Goal: Task Accomplishment & Management: Manage account settings

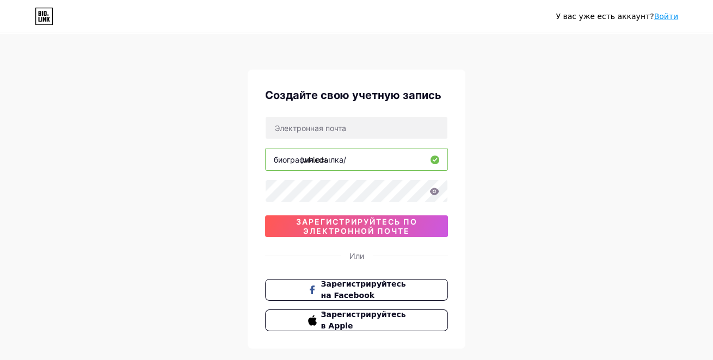
click at [368, 164] on input "whieda" at bounding box center [356, 159] width 182 height 22
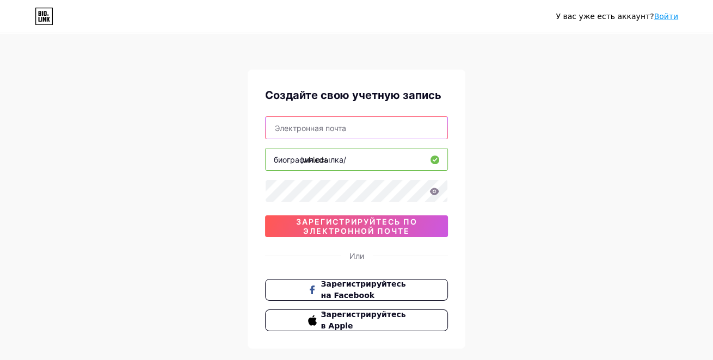
click at [317, 131] on input "text" at bounding box center [356, 128] width 182 height 22
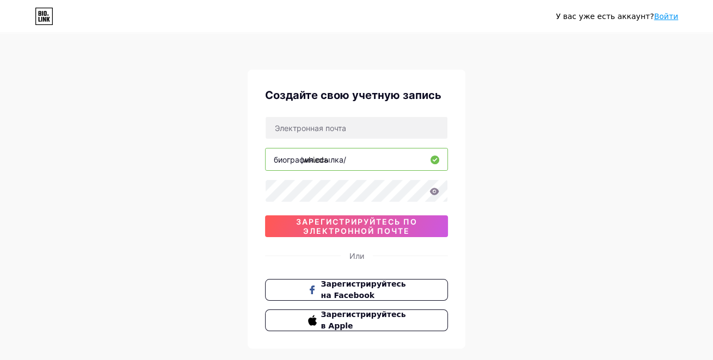
click at [226, 163] on div "У вас уже есть аккаунт? Войти Создайте свою учетную запись биография.ссылка/ wh…" at bounding box center [356, 208] width 713 height 416
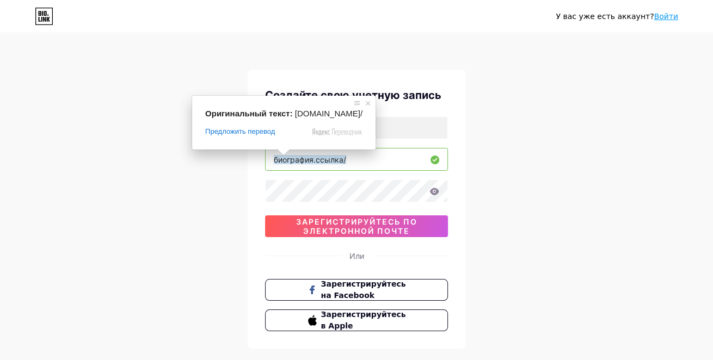
drag, startPoint x: 271, startPoint y: 162, endPoint x: 320, endPoint y: 161, distance: 49.0
click at [320, 161] on div "биография.ссылка/ whieda" at bounding box center [356, 159] width 183 height 23
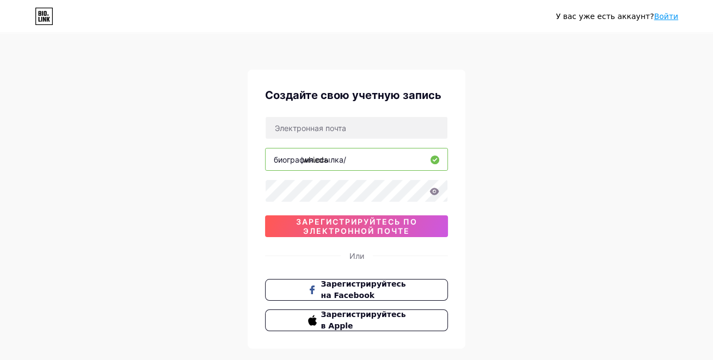
click at [356, 162] on input "whieda" at bounding box center [356, 159] width 182 height 22
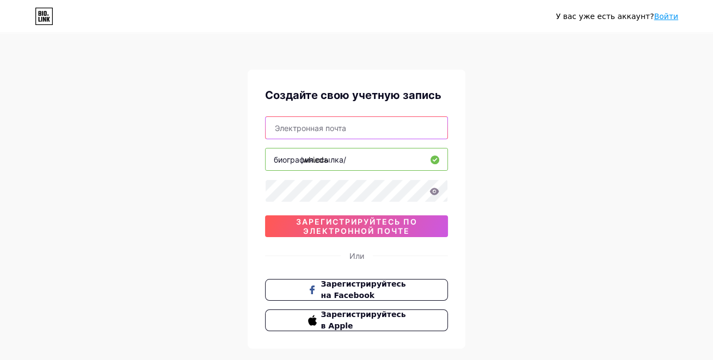
click at [339, 129] on input "text" at bounding box center [356, 128] width 182 height 22
type input "twitru+@[DOMAIN_NAME]"
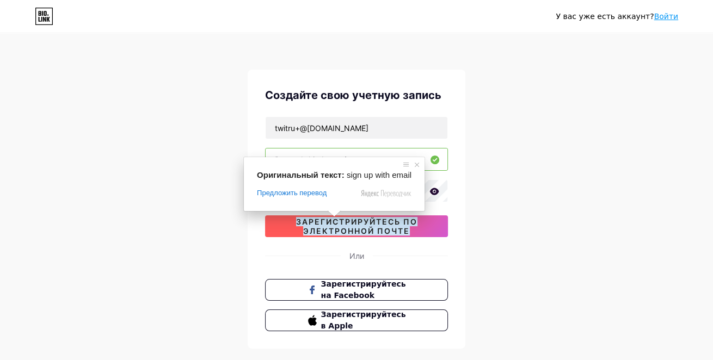
click at [340, 228] on ya-tr-span "зарегистрируйтесь по электронной почте" at bounding box center [356, 226] width 121 height 18
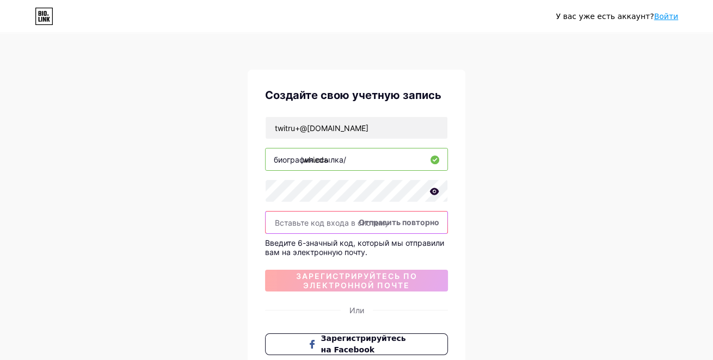
paste input "762524"
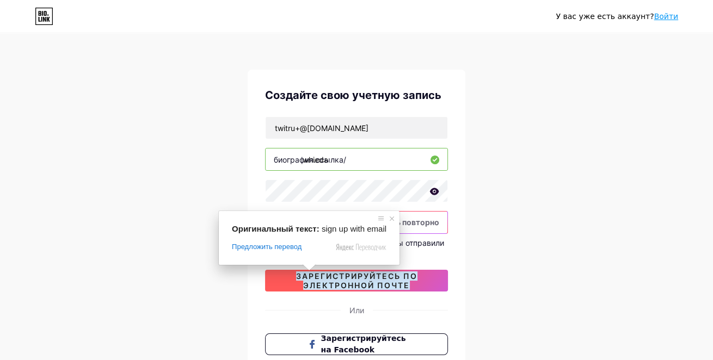
type input "762524"
click at [315, 278] on ya-tr-span "зарегистрируйтесь по электронной почте" at bounding box center [356, 280] width 121 height 18
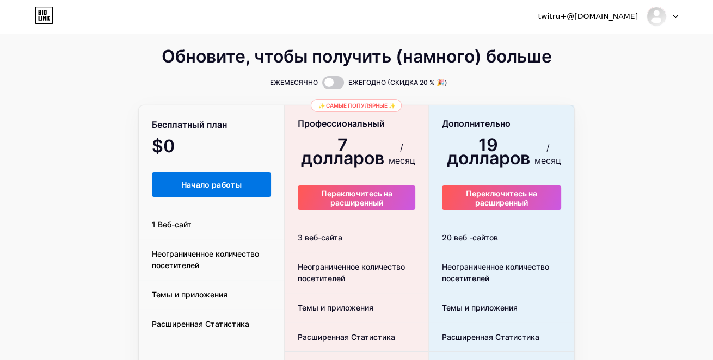
click at [184, 188] on ya-tr-span "Начало работы" at bounding box center [211, 184] width 61 height 9
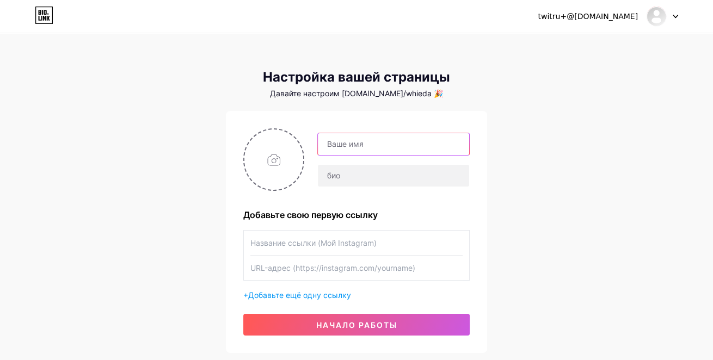
click at [355, 148] on input "text" at bounding box center [393, 144] width 151 height 22
click at [527, 141] on div "twitru+@[DOMAIN_NAME] Dashboard Logout Настройка вашей страницы Давайте настрои…" at bounding box center [356, 194] width 713 height 388
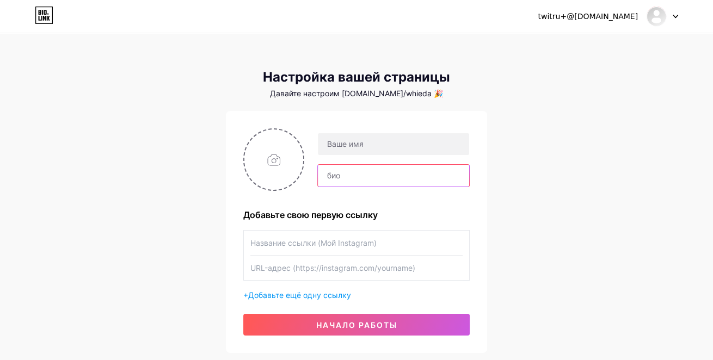
click at [393, 179] on input "text" at bounding box center [393, 176] width 151 height 22
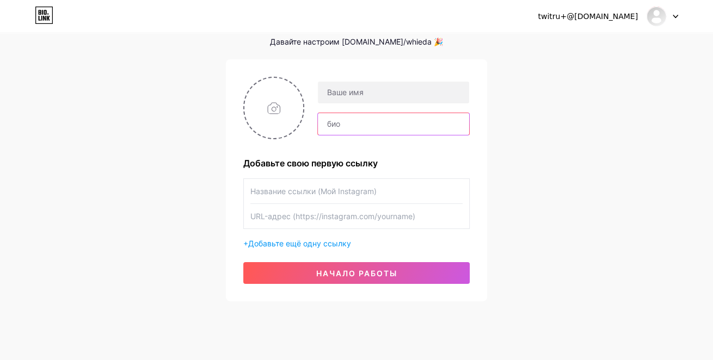
scroll to position [35, 0]
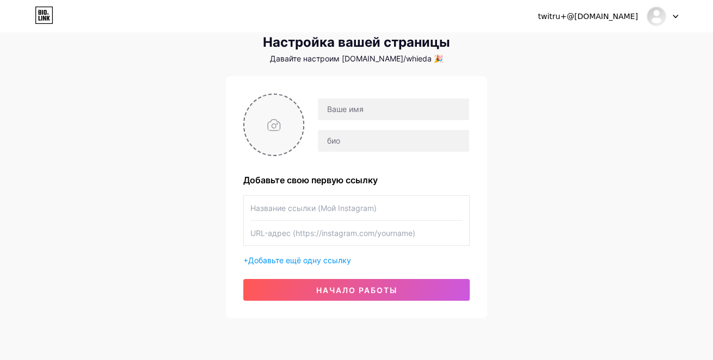
click at [264, 134] on input "file" at bounding box center [273, 125] width 59 height 60
type input "C:\fakepath\виеда.jpg"
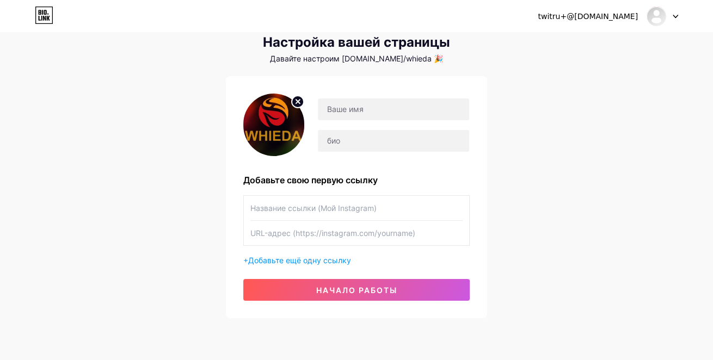
click at [119, 184] on div "twitru+@[DOMAIN_NAME] Dashboard Logout Настройка вашей страницы Давайте настрои…" at bounding box center [356, 159] width 713 height 388
paste input "WHIEDA/ВИЕДА"
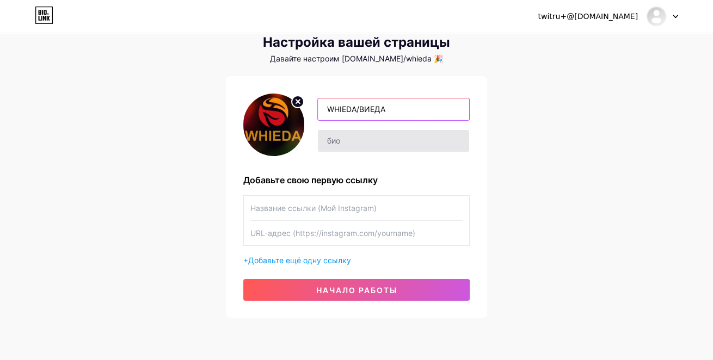
type input "WHIEDA/ВИЕДА"
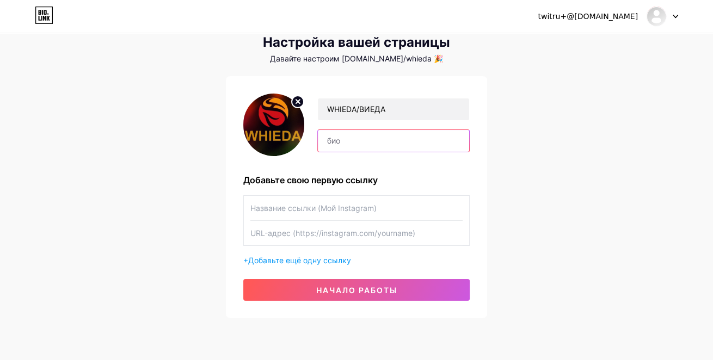
click at [346, 145] on input "text" at bounding box center [393, 141] width 151 height 22
paste input "Международная Ассоциация «Здоровье и Процветание» 100% кэшбэк при регистрации Щ…"
type input "Международная Ассоциация «Здоровье и Процветание» 100% кэшбэк при регистрации Щ…"
drag, startPoint x: 464, startPoint y: 144, endPoint x: 159, endPoint y: 137, distance: 304.7
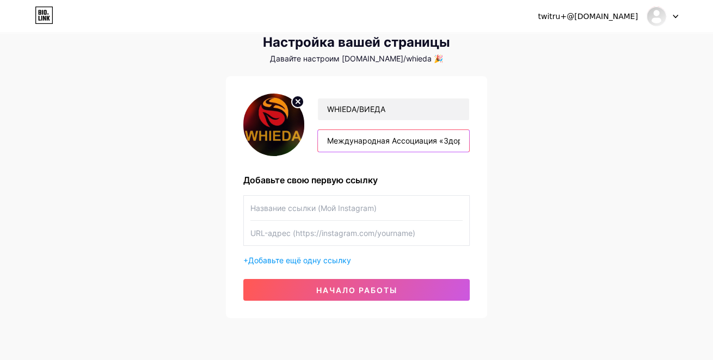
click at [159, 137] on div "twitru+@[DOMAIN_NAME] Dashboard Logout Настройка вашей страницы Давайте настрои…" at bounding box center [356, 159] width 713 height 388
paste input "Международная Ассоциация «Здоровье и Процветание»"
type input "Международная Ассоциация «Здоровье и Процветание»"
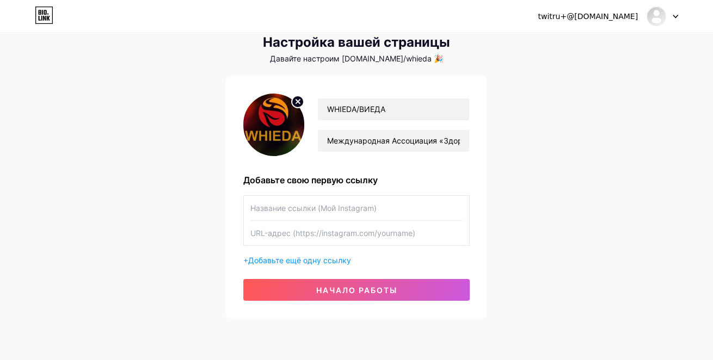
click at [114, 228] on div "twitru+@[DOMAIN_NAME] Dashboard Logout Настройка вашей страницы Давайте настрои…" at bounding box center [356, 159] width 713 height 388
click at [265, 215] on input "text" at bounding box center [356, 208] width 212 height 24
paste input "[URL][DOMAIN_NAME]"
type input "[URL][DOMAIN_NAME]"
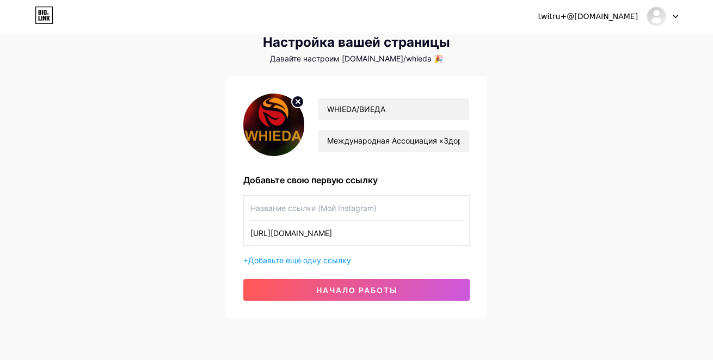
scroll to position [0, 0]
click at [289, 218] on input "text" at bounding box center [356, 208] width 212 height 24
type input ","
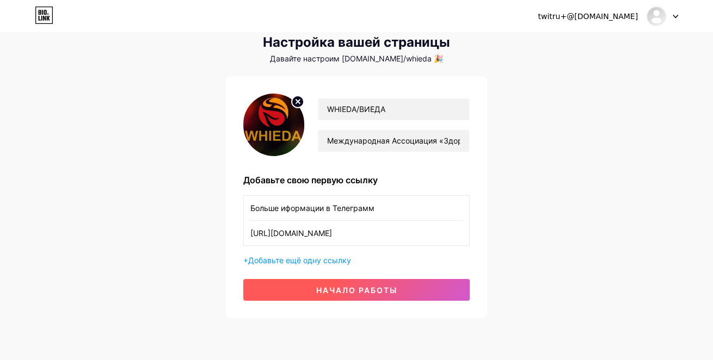
type input "Больше иформации в Телеграмм"
click at [380, 295] on ya-tr-span "Начало работы" at bounding box center [356, 290] width 81 height 9
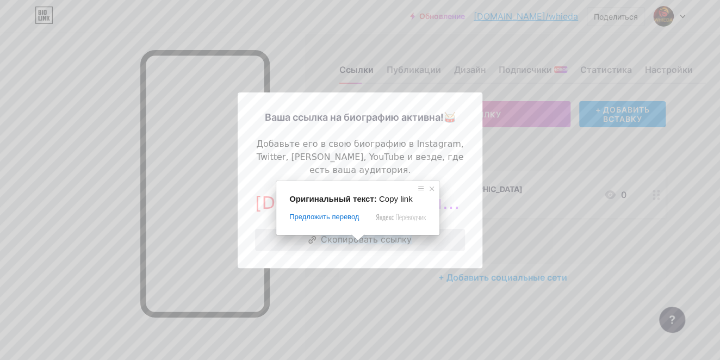
click at [361, 244] on ya-tr-span "Скопировать ссылку" at bounding box center [366, 239] width 91 height 9
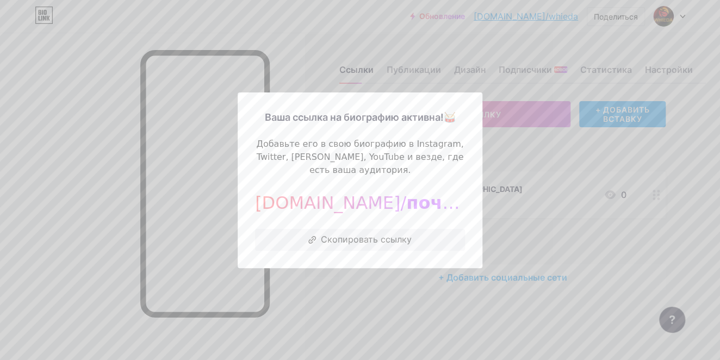
click at [361, 323] on div at bounding box center [360, 180] width 720 height 360
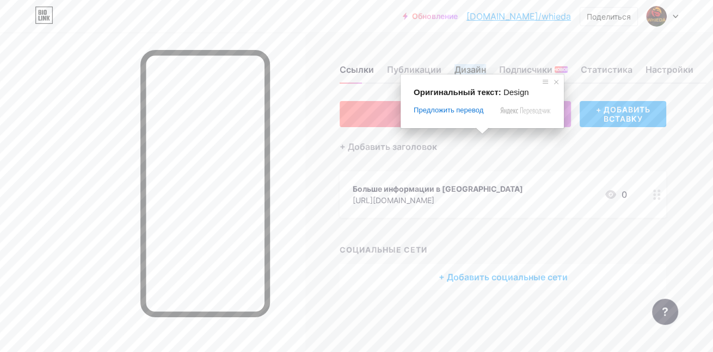
click at [468, 68] on ya-tr-span "Дизайн" at bounding box center [470, 69] width 32 height 11
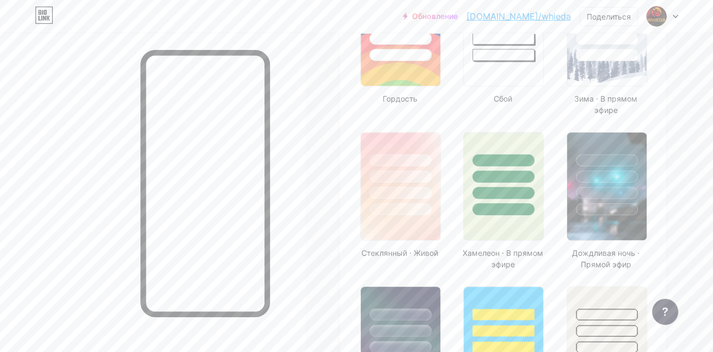
scroll to position [510, 0]
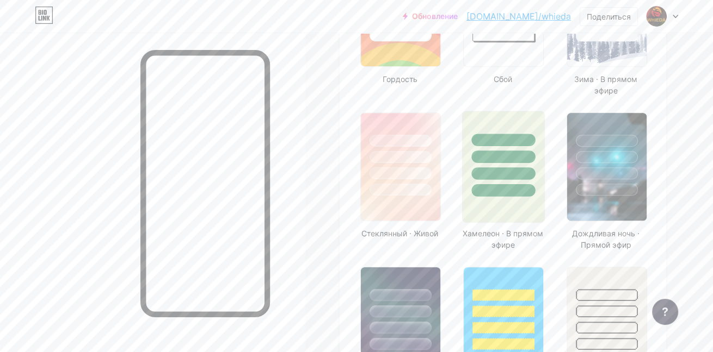
click at [506, 168] on div at bounding box center [504, 174] width 64 height 13
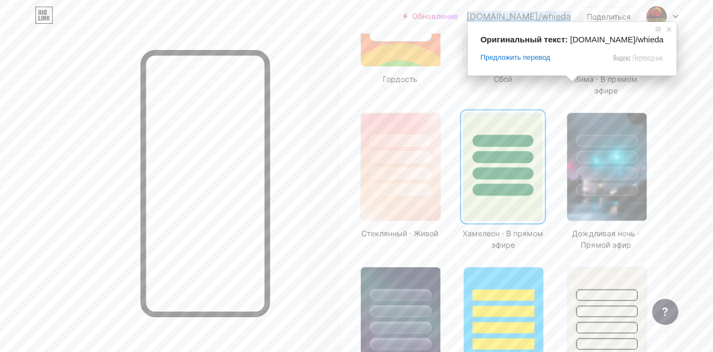
click at [551, 17] on ya-tr-span "[DOMAIN_NAME]/whieda" at bounding box center [518, 16] width 104 height 11
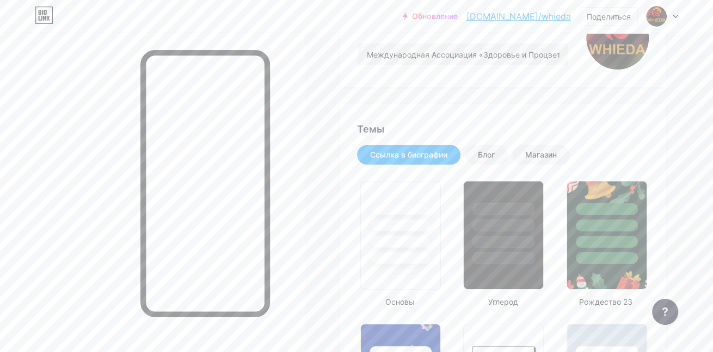
scroll to position [148, 0]
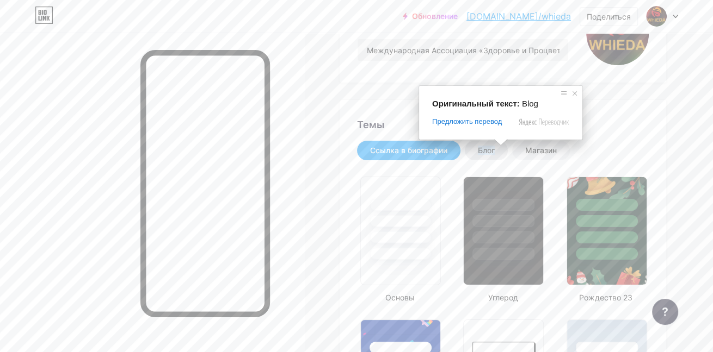
click at [494, 151] on ya-tr-span "Блог" at bounding box center [486, 150] width 17 height 9
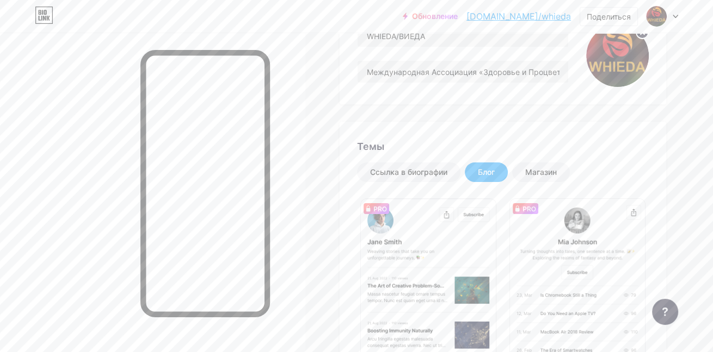
scroll to position [134, 0]
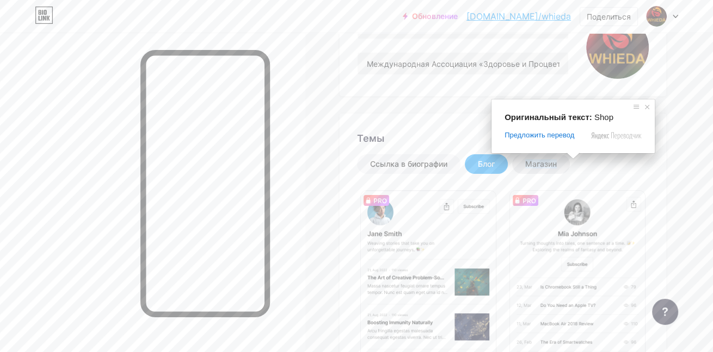
click at [556, 166] on ya-tr-span "Магазин" at bounding box center [541, 163] width 32 height 9
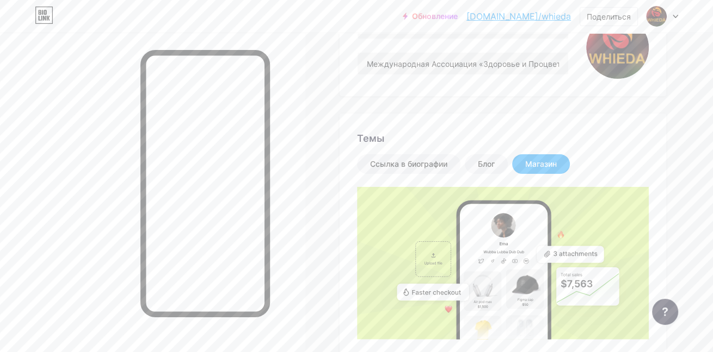
click at [556, 166] on ya-tr-span "Магазин" at bounding box center [541, 163] width 32 height 9
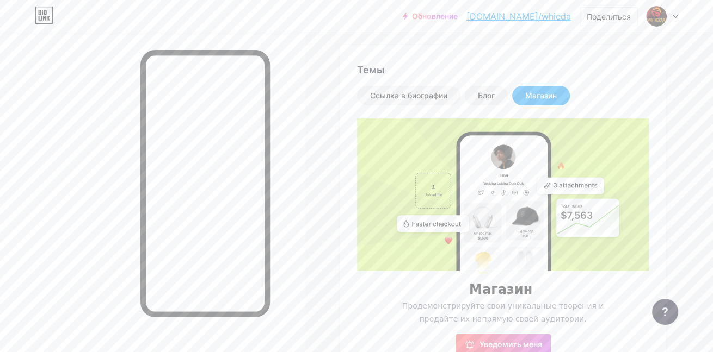
scroll to position [205, 0]
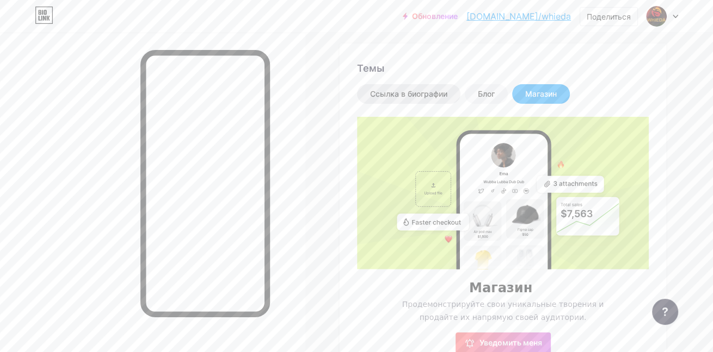
click at [421, 101] on div "Ссылка в биографии" at bounding box center [408, 94] width 103 height 20
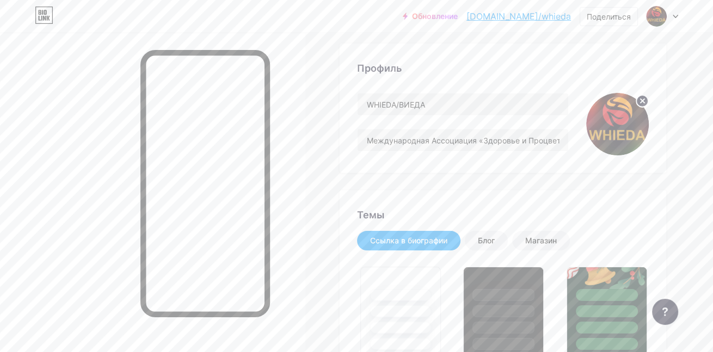
scroll to position [0, 0]
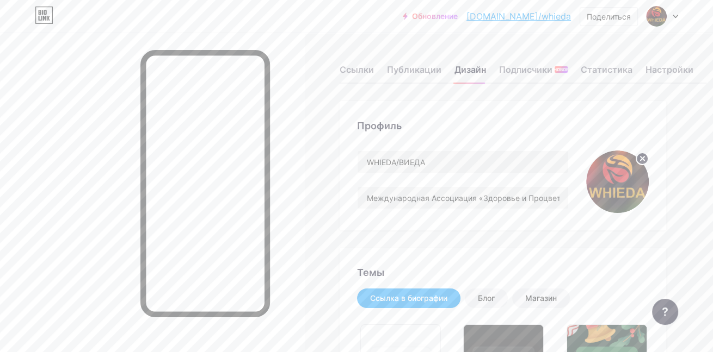
click at [674, 18] on div at bounding box center [662, 17] width 32 height 20
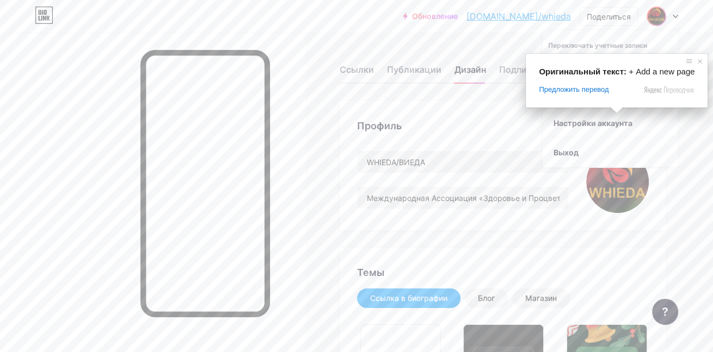
click at [589, 98] on ya-tr-span "+ Добавить новую страницу" at bounding box center [604, 93] width 108 height 9
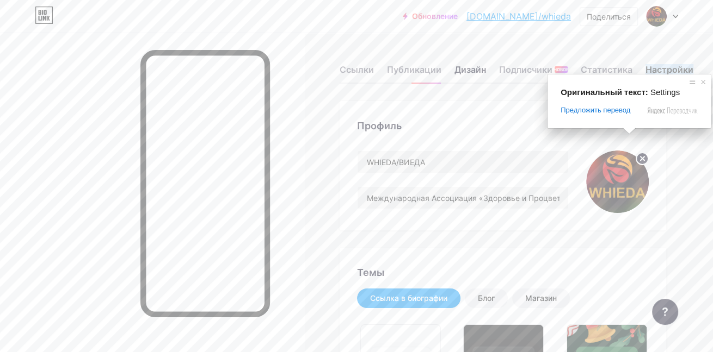
click at [660, 67] on ya-tr-span "Настройки" at bounding box center [669, 69] width 48 height 11
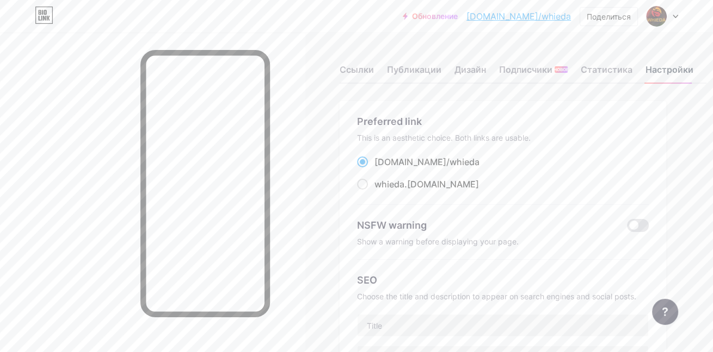
click at [660, 67] on ya-tr-span "Настройки" at bounding box center [669, 69] width 48 height 11
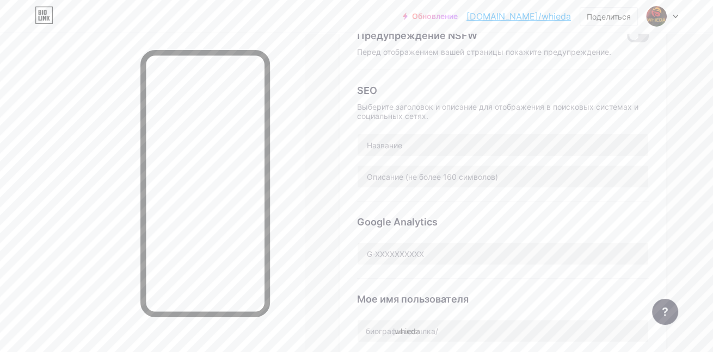
scroll to position [158, 0]
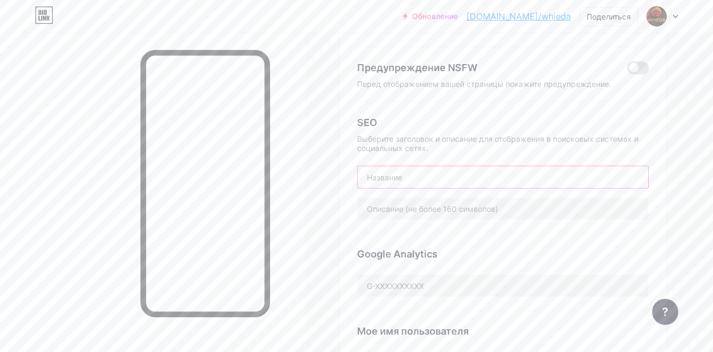
paste input "WHIEDA/ВИЕДА"
type input "WHIEDA/ВИЕДА"
click at [404, 209] on input "text" at bounding box center [502, 209] width 290 height 22
paste input "Новая сетевая компания Whieda"
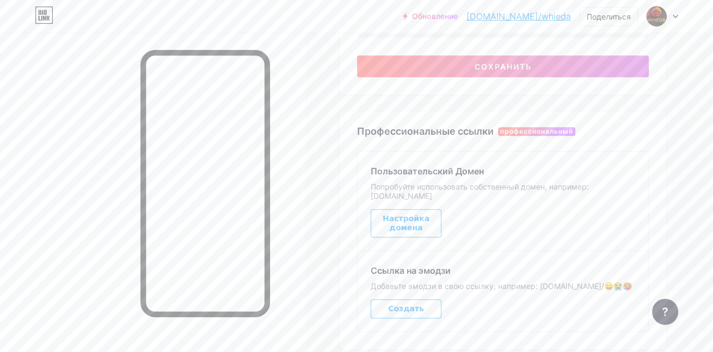
scroll to position [500, 0]
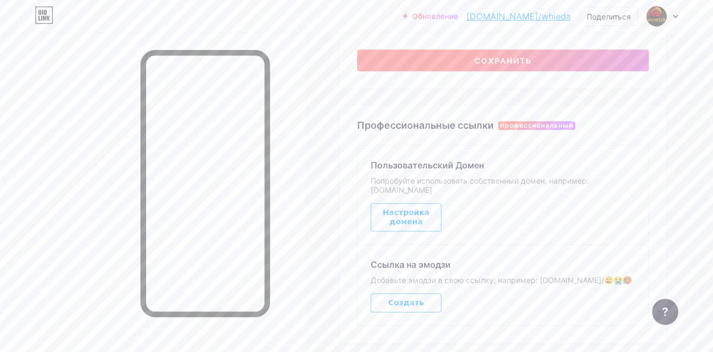
type input "Новая сетевая компания Whieda"
click at [462, 66] on button "Сохранить" at bounding box center [503, 60] width 292 height 22
